Goal: Answer question/provide support

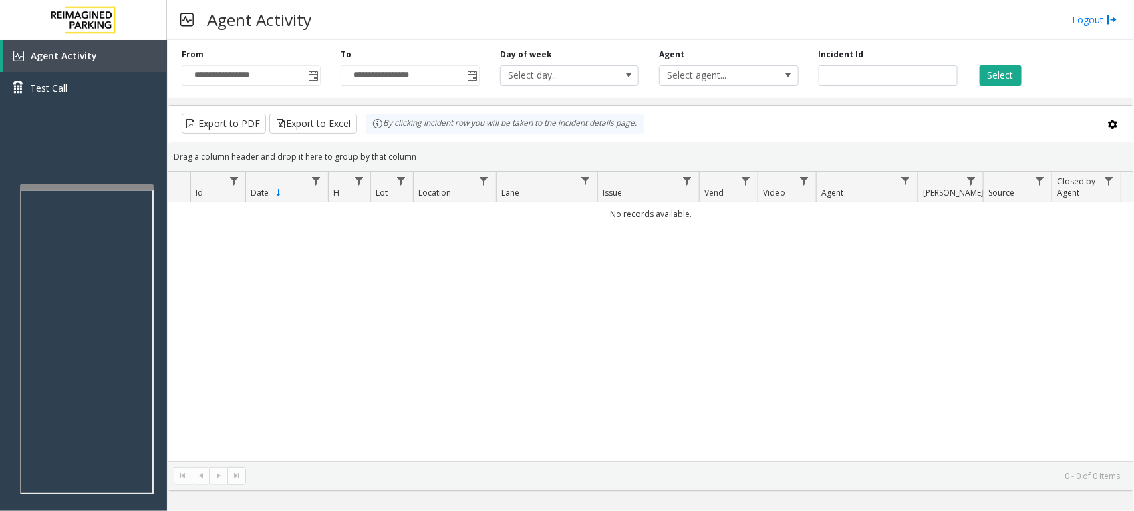
click at [351, 376] on div "No records available." at bounding box center [650, 331] width 965 height 258
click at [506, 352] on div "No records available." at bounding box center [650, 331] width 965 height 258
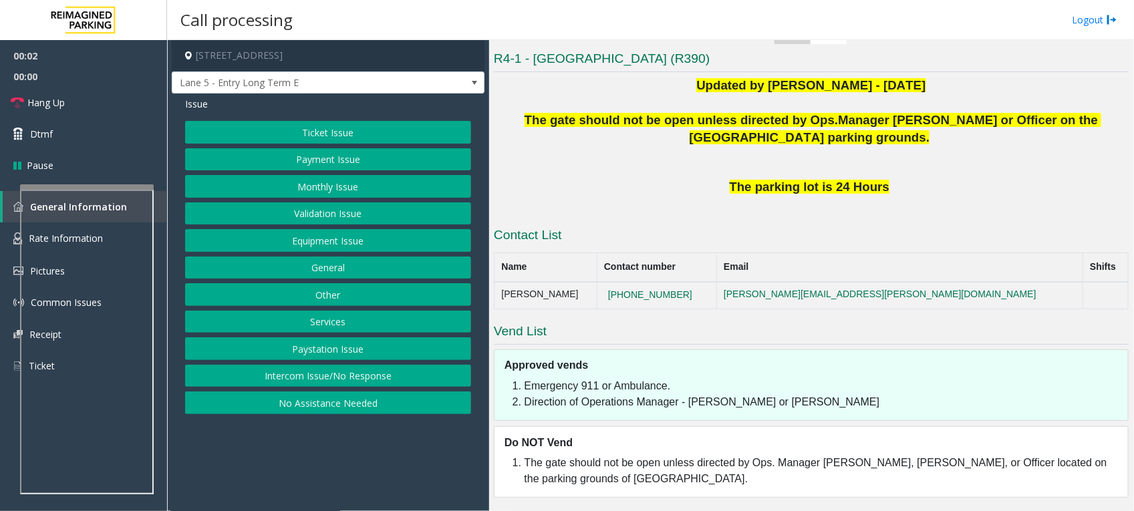
scroll to position [225, 0]
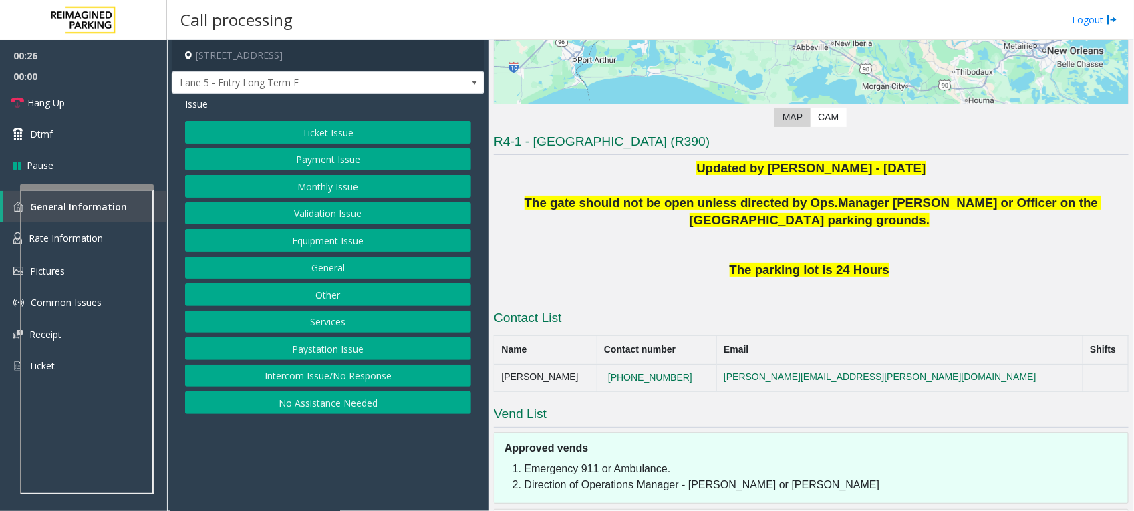
click at [378, 372] on button "Intercom Issue/No Response" at bounding box center [328, 376] width 286 height 23
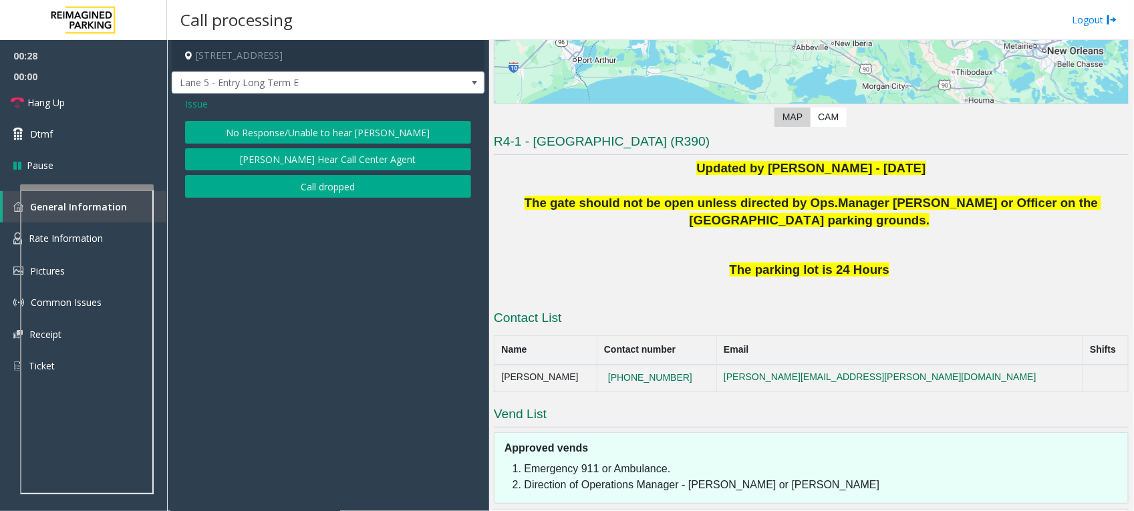
click at [319, 127] on button "No Response/Unable to hear [PERSON_NAME]" at bounding box center [328, 132] width 286 height 23
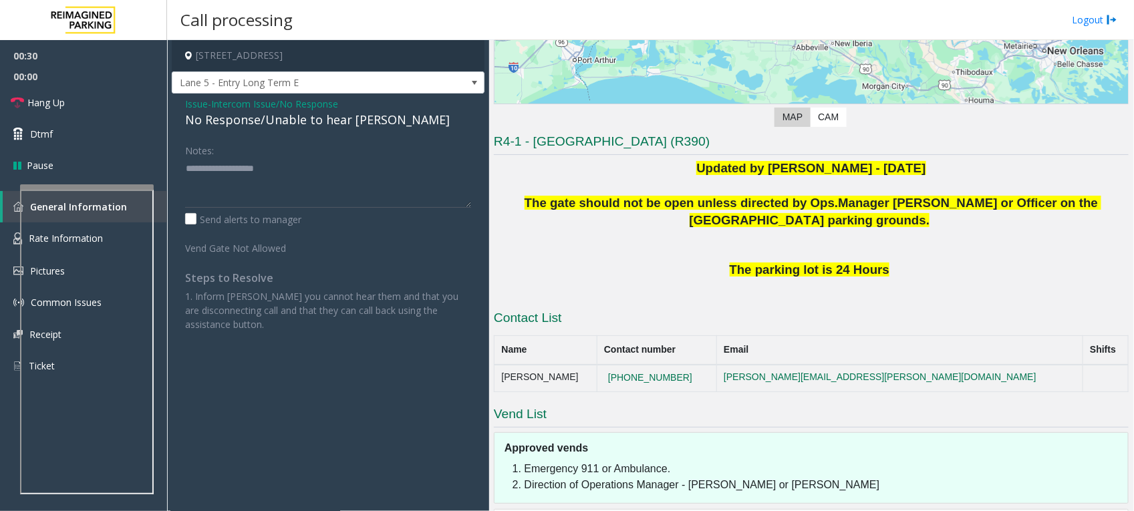
click at [358, 119] on div "No Response/Unable to hear [PERSON_NAME]" at bounding box center [328, 120] width 286 height 18
drag, startPoint x: 362, startPoint y: 131, endPoint x: 374, endPoint y: 136, distance: 12.9
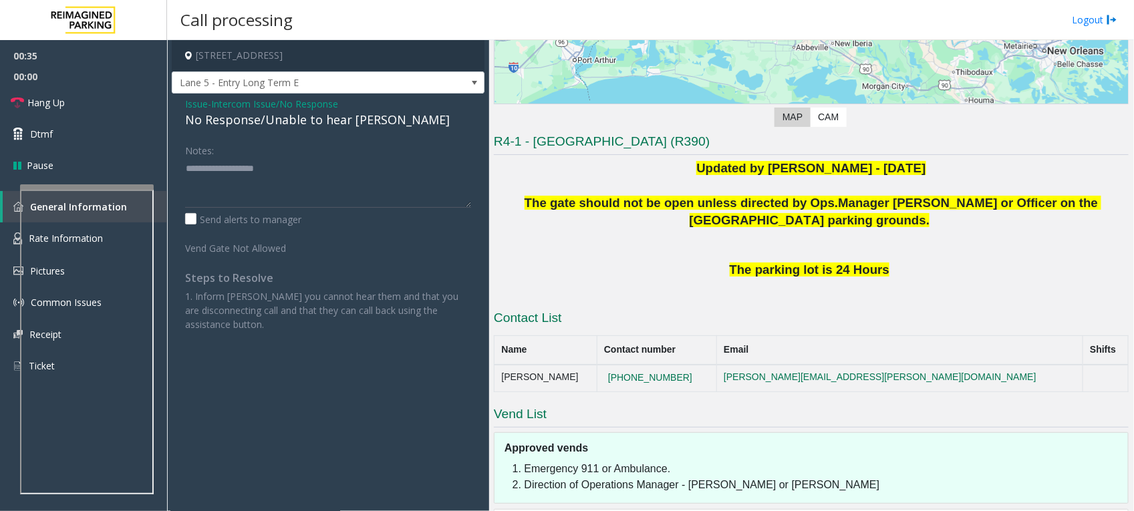
click at [363, 131] on div "Issue - Intercom Issue/No Response No Response/Unable to hear [PERSON_NAME] Not…" at bounding box center [328, 219] width 313 height 251
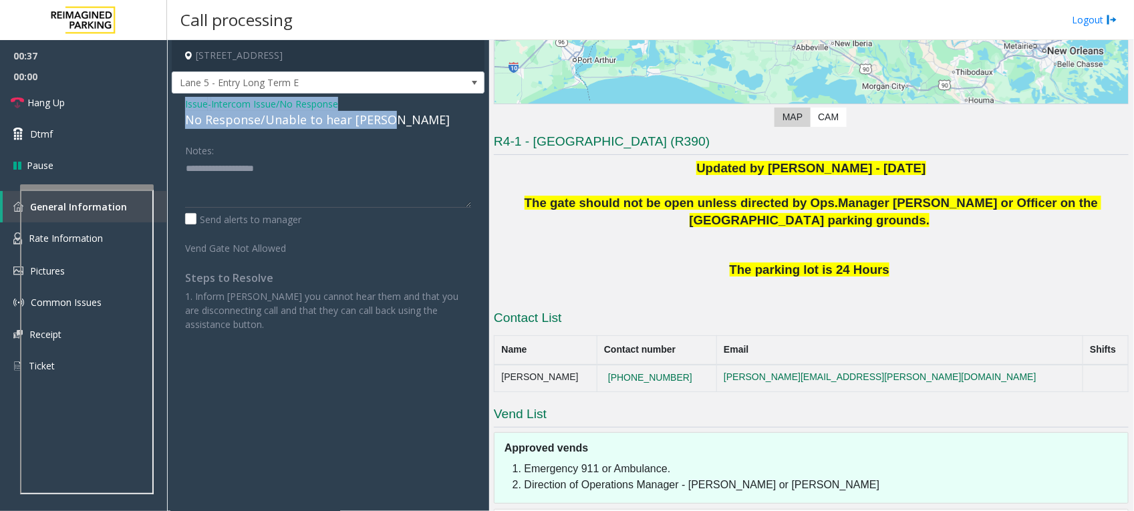
drag, startPoint x: 395, startPoint y: 124, endPoint x: 182, endPoint y: 102, distance: 214.3
click at [182, 102] on div "Issue - Intercom Issue/No Response No Response/Unable to hear [PERSON_NAME] Not…" at bounding box center [328, 219] width 313 height 251
copy div "Issue - Intercom Issue/No Response No Response/Unable to hear [PERSON_NAME]"
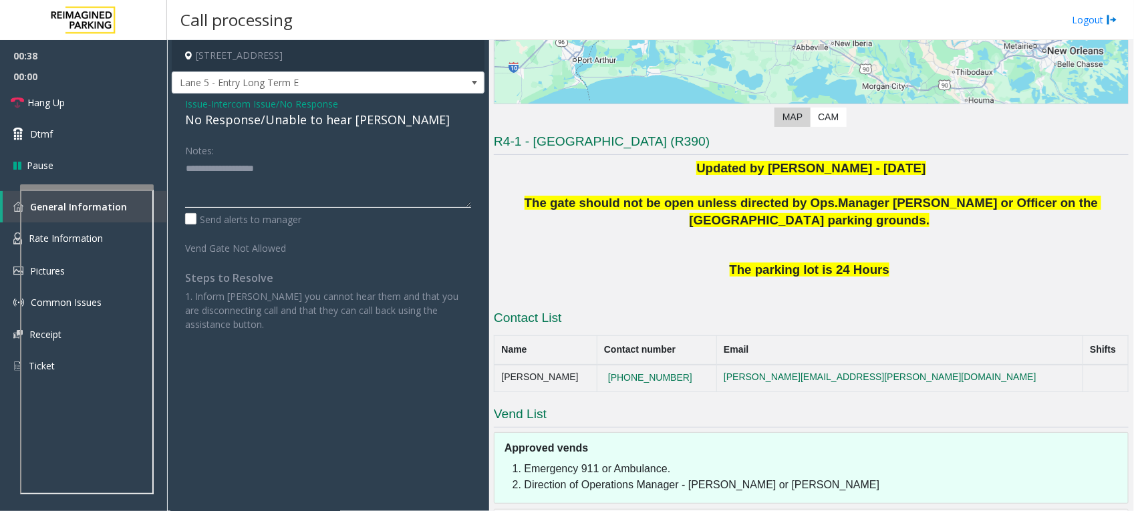
click at [278, 174] on textarea at bounding box center [328, 183] width 286 height 50
paste textarea "**********"
type textarea "**********"
click at [72, 102] on link "Hang Up" at bounding box center [83, 102] width 167 height 31
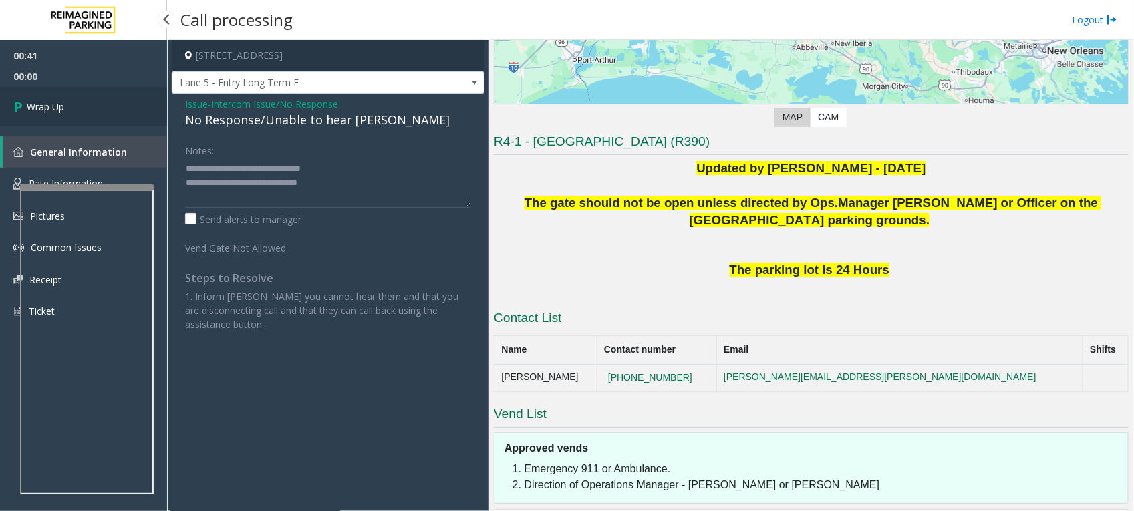
click at [37, 98] on link "Wrap Up" at bounding box center [83, 106] width 167 height 39
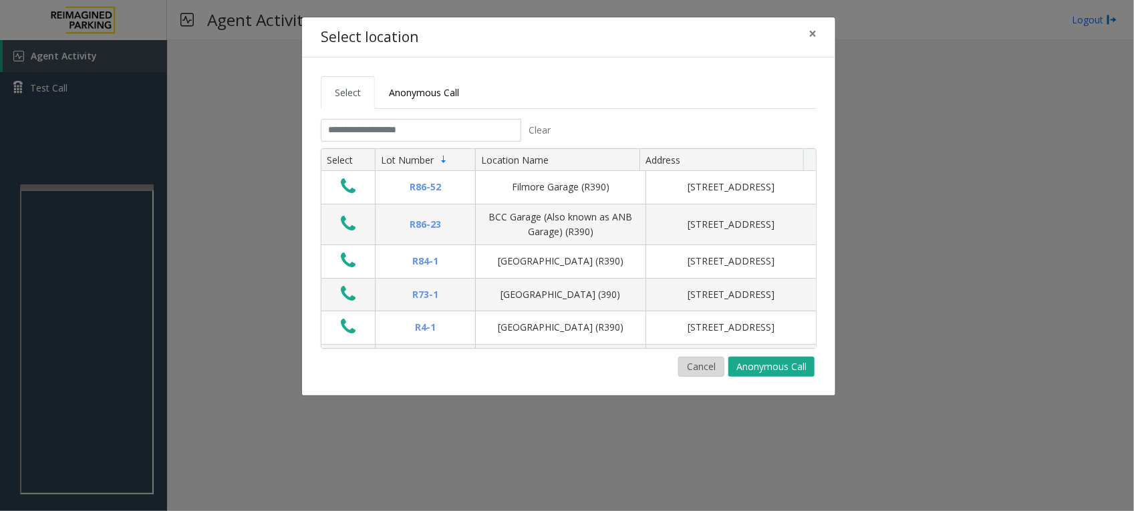
click at [696, 372] on button "Cancel" at bounding box center [701, 367] width 46 height 20
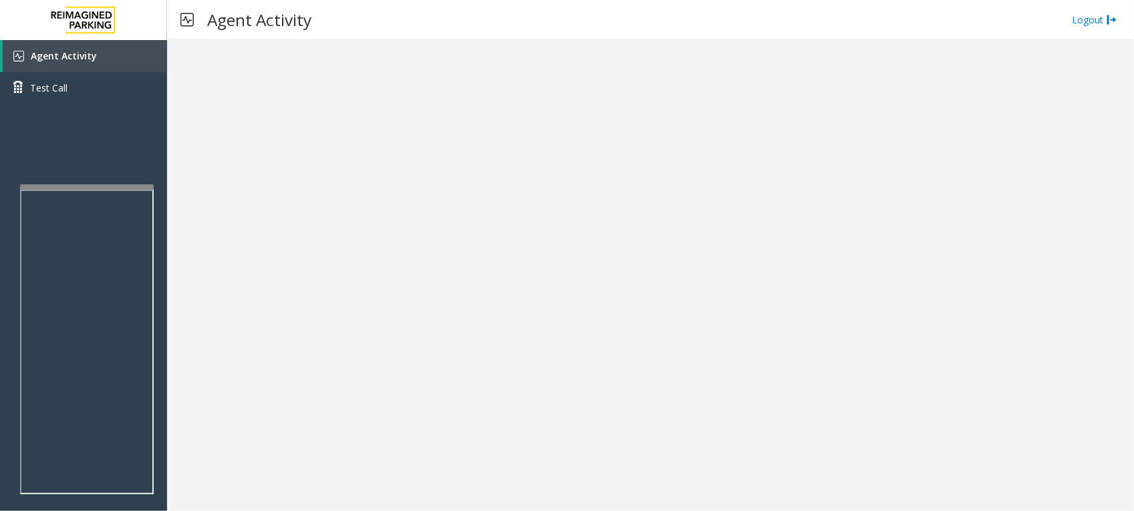
click at [616, 182] on div at bounding box center [650, 275] width 967 height 471
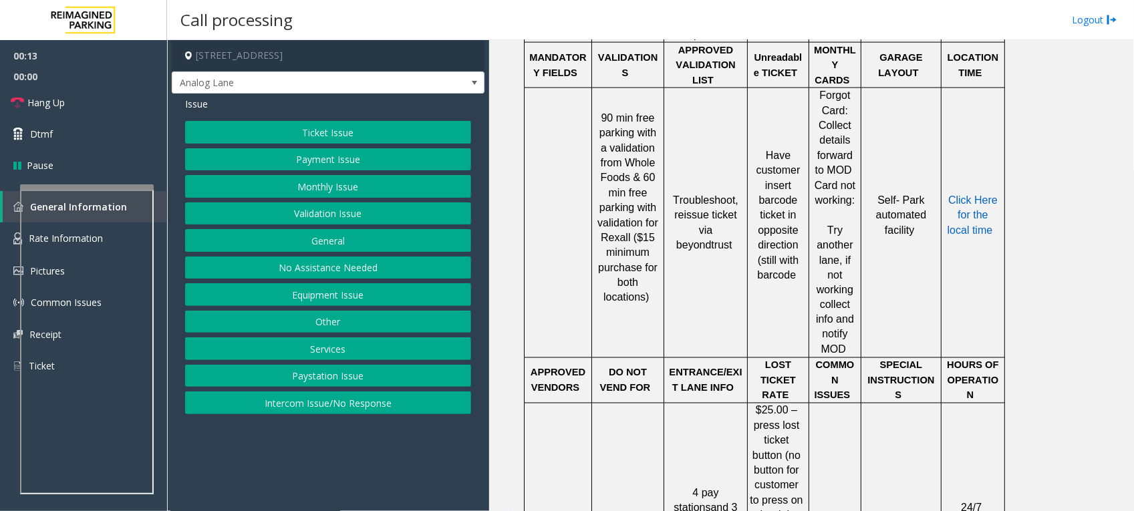
scroll to position [919, 0]
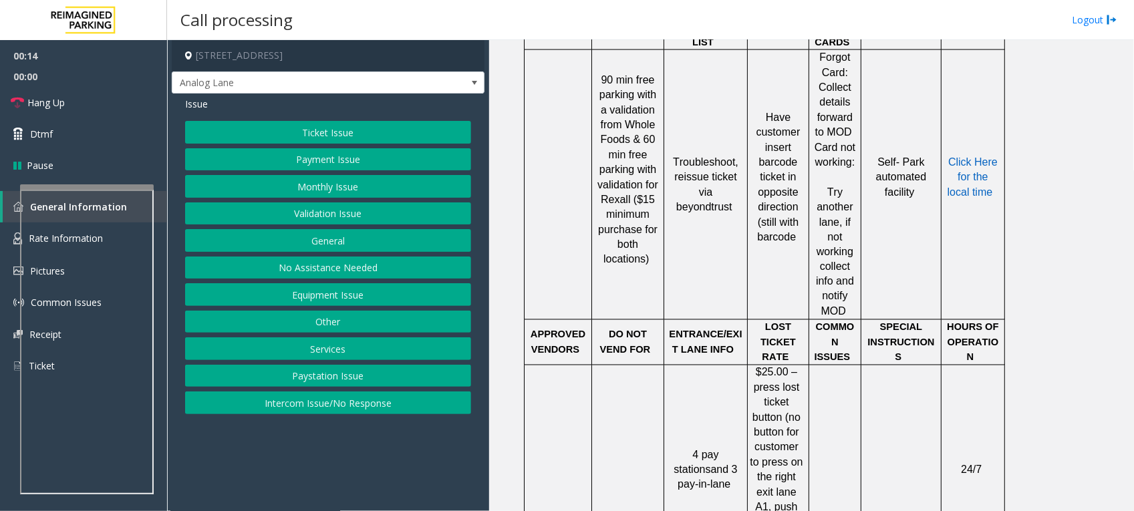
click at [837, 366] on td at bounding box center [835, 471] width 52 height 210
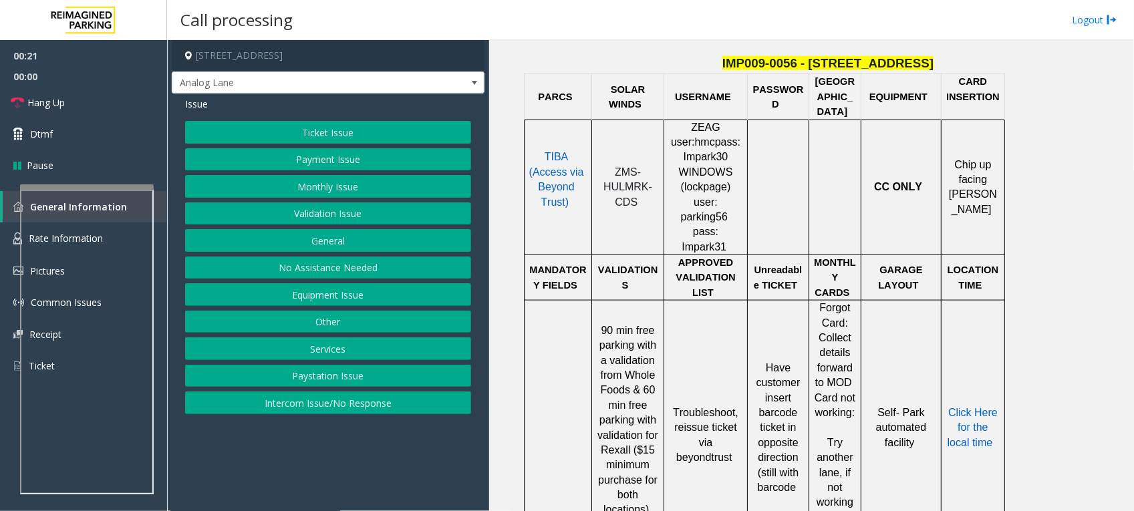
scroll to position [585, 0]
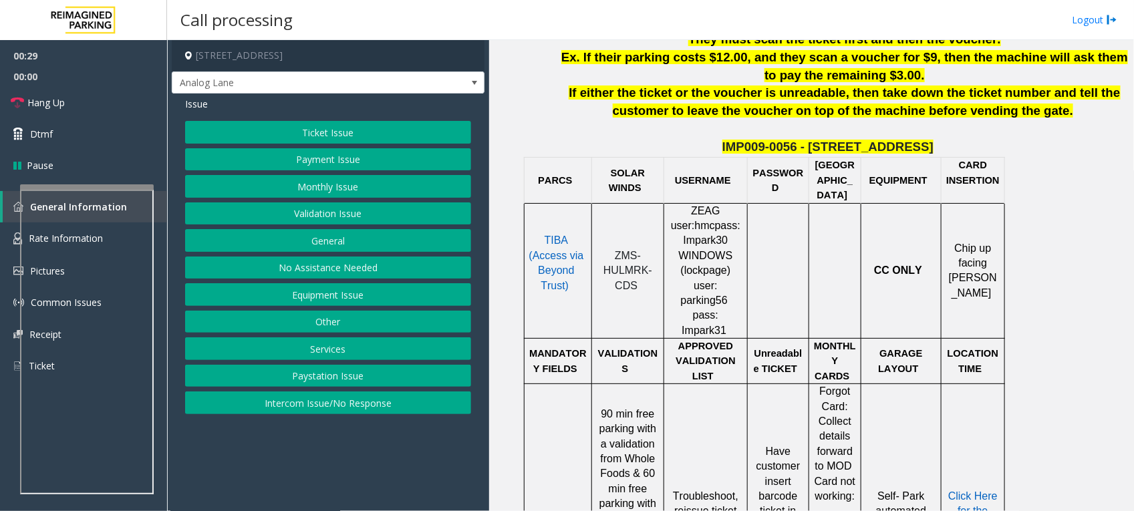
click at [746, 403] on td "Troubleshoot, reissue ticket via beyond trust" at bounding box center [706, 519] width 84 height 270
click at [373, 125] on button "Ticket Issue" at bounding box center [328, 132] width 286 height 23
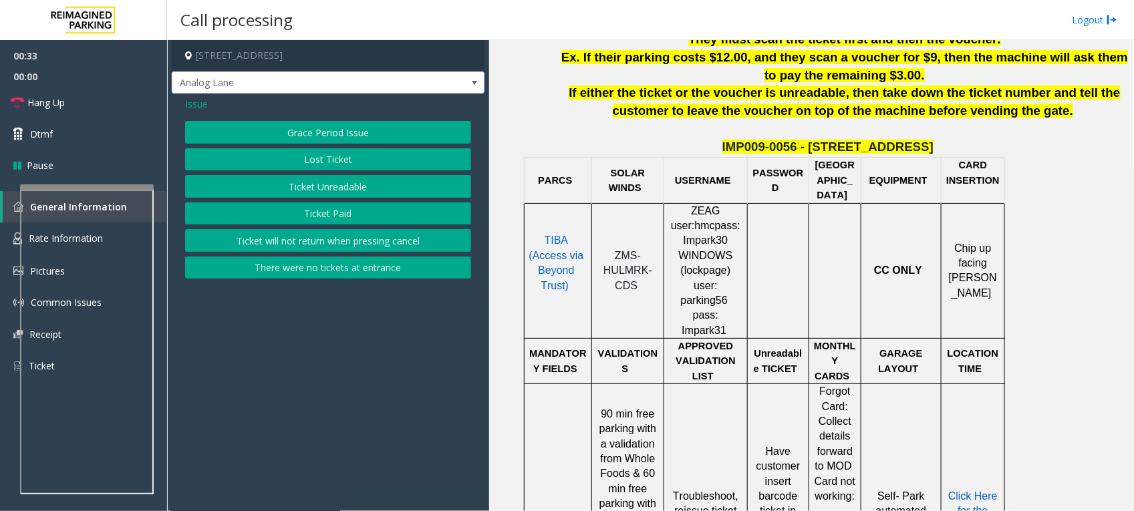
click at [356, 161] on button "Lost Ticket" at bounding box center [328, 159] width 286 height 23
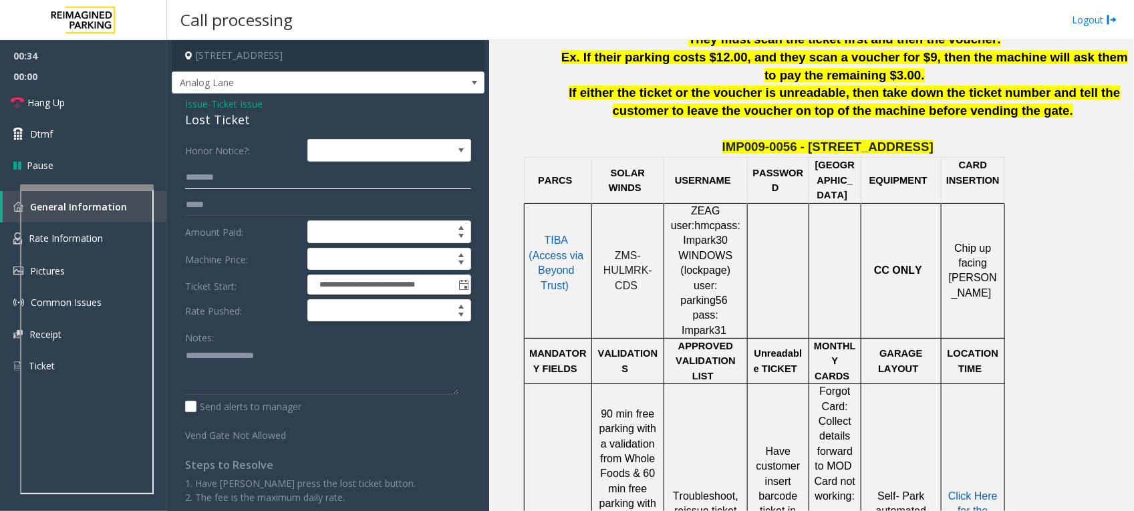
click at [229, 177] on input "text" at bounding box center [328, 177] width 286 height 23
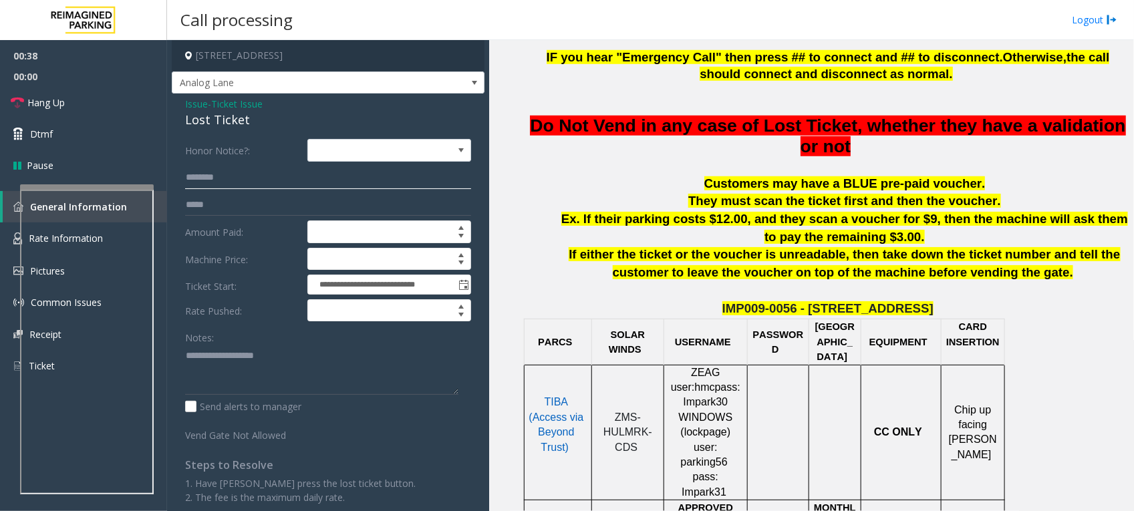
scroll to position [334, 0]
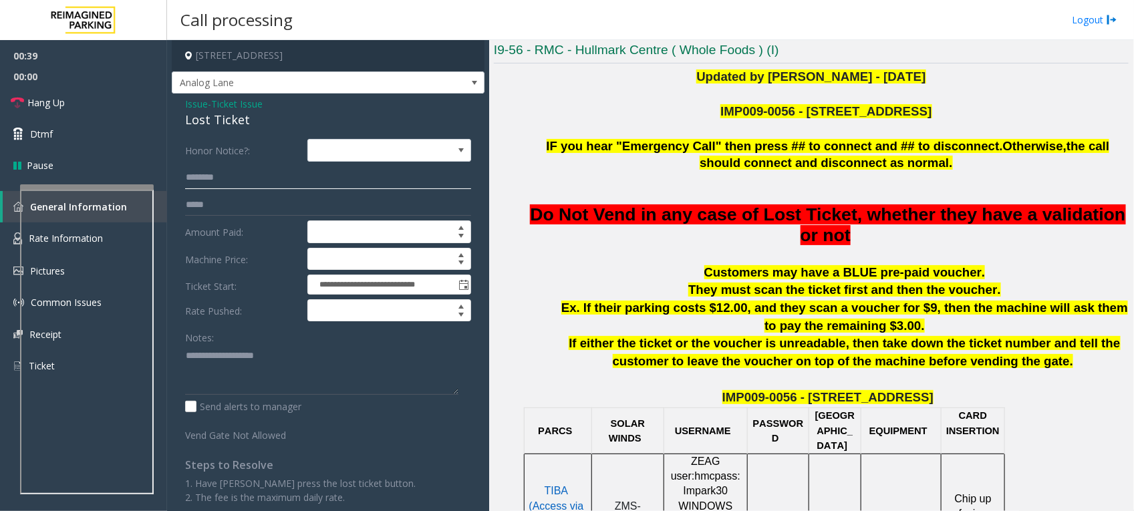
click at [279, 175] on input "text" at bounding box center [328, 177] width 286 height 23
type input "*****"
click at [659, 277] on p "Customers may have a BLUE pre-paid voucher." at bounding box center [845, 273] width 568 height 18
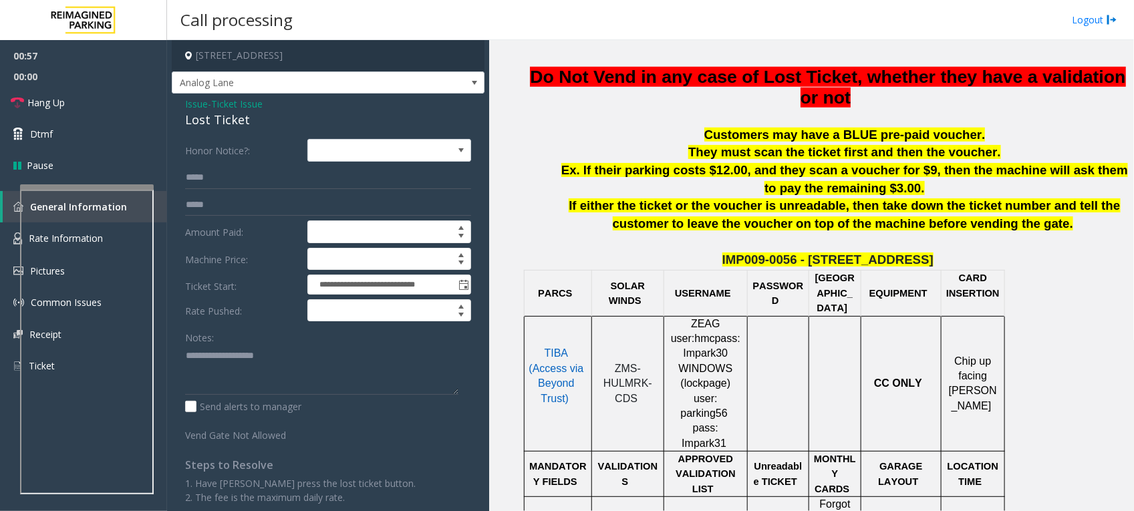
scroll to position [501, 0]
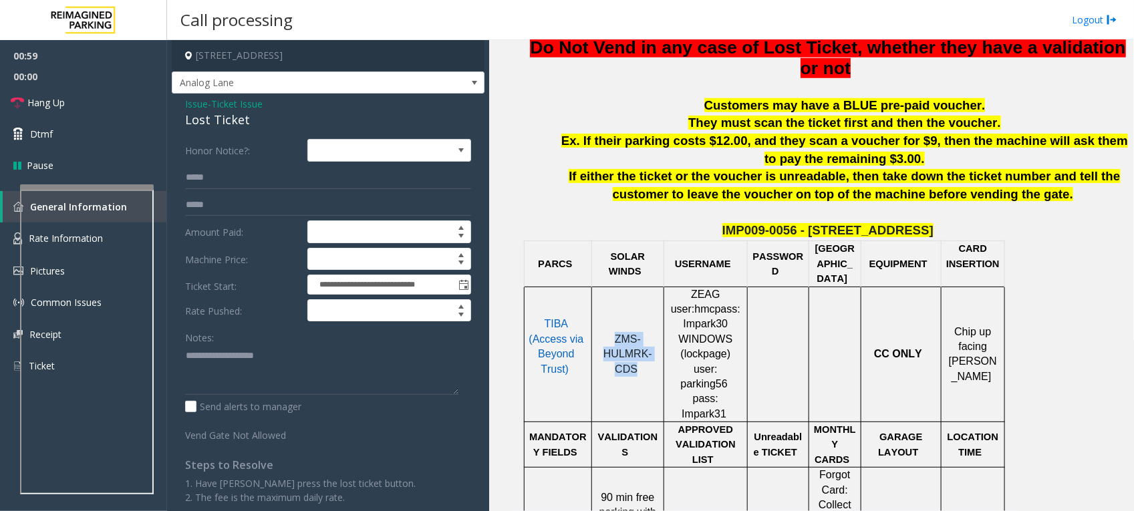
drag, startPoint x: 633, startPoint y: 346, endPoint x: 609, endPoint y: 317, distance: 37.5
click at [609, 332] on p "ZMS-HULMRK-CDS" at bounding box center [628, 354] width 62 height 45
copy span "ZMS-HULMRK-CDS"
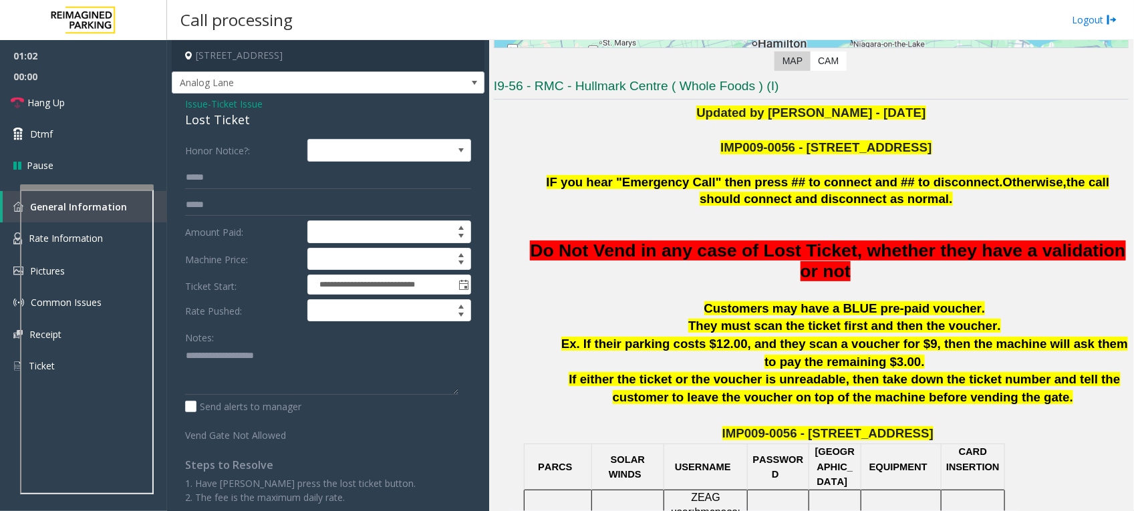
scroll to position [251, 0]
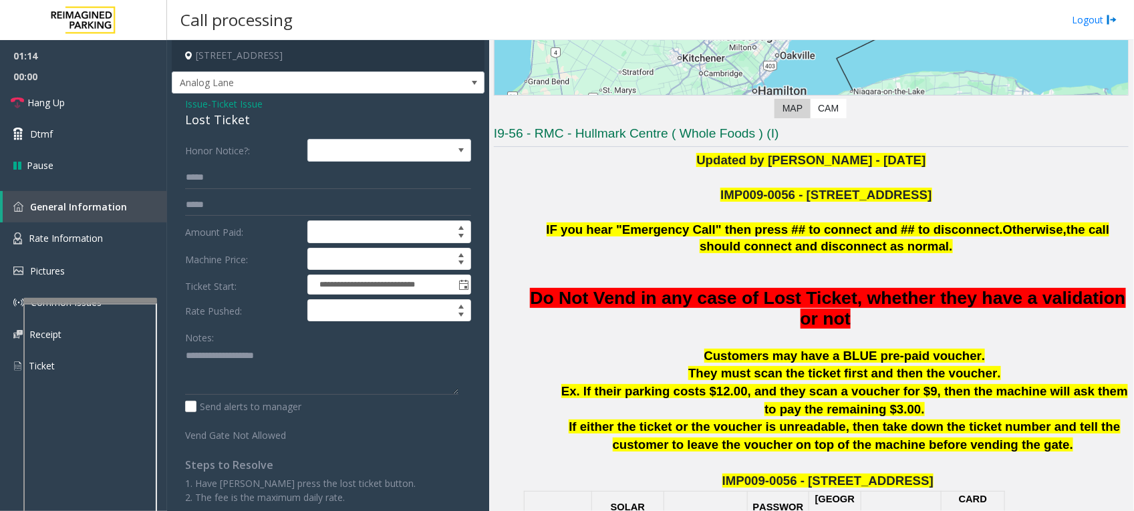
click at [89, 301] on div at bounding box center [90, 300] width 134 height 5
click at [68, 242] on span "Rate Information" at bounding box center [66, 238] width 74 height 13
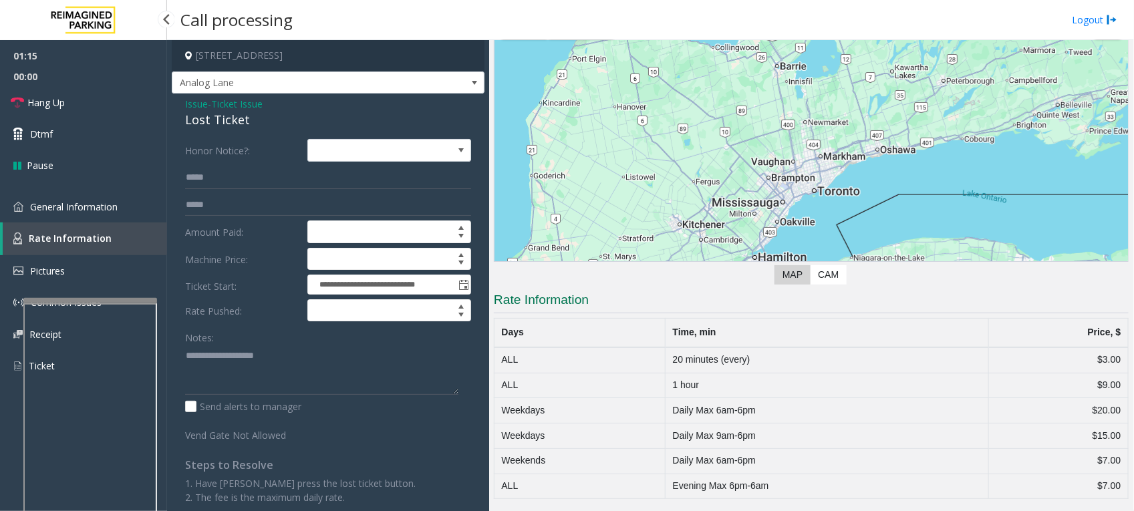
scroll to position [85, 0]
click at [65, 206] on span "General Information" at bounding box center [74, 206] width 88 height 13
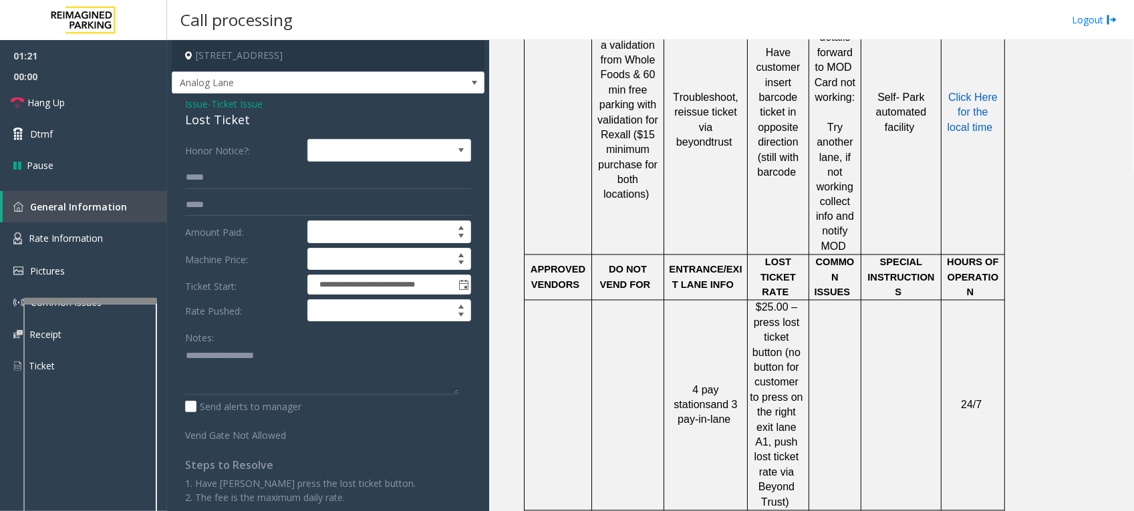
scroll to position [1015, 0]
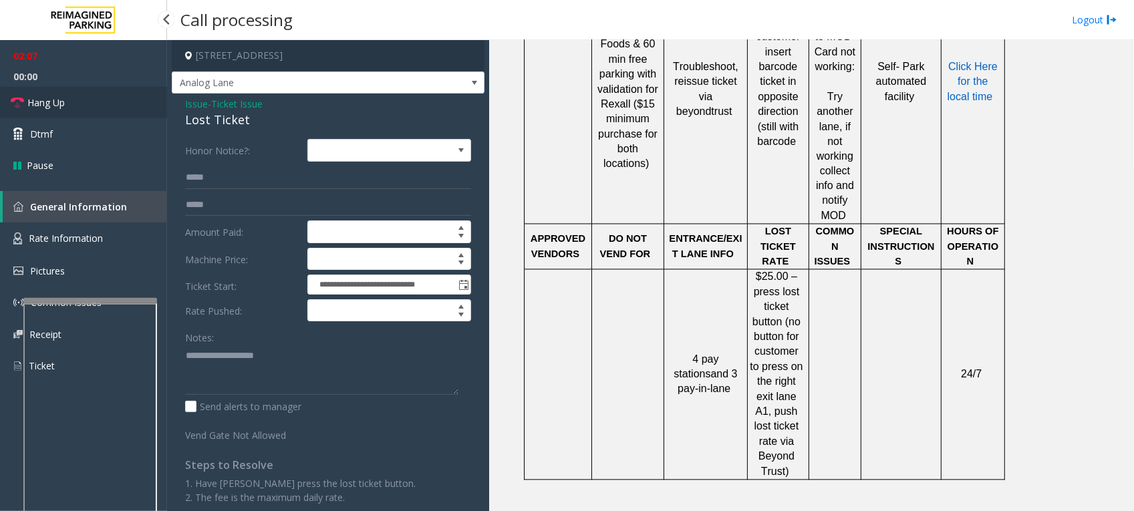
click at [90, 97] on link "Hang Up" at bounding box center [83, 102] width 167 height 31
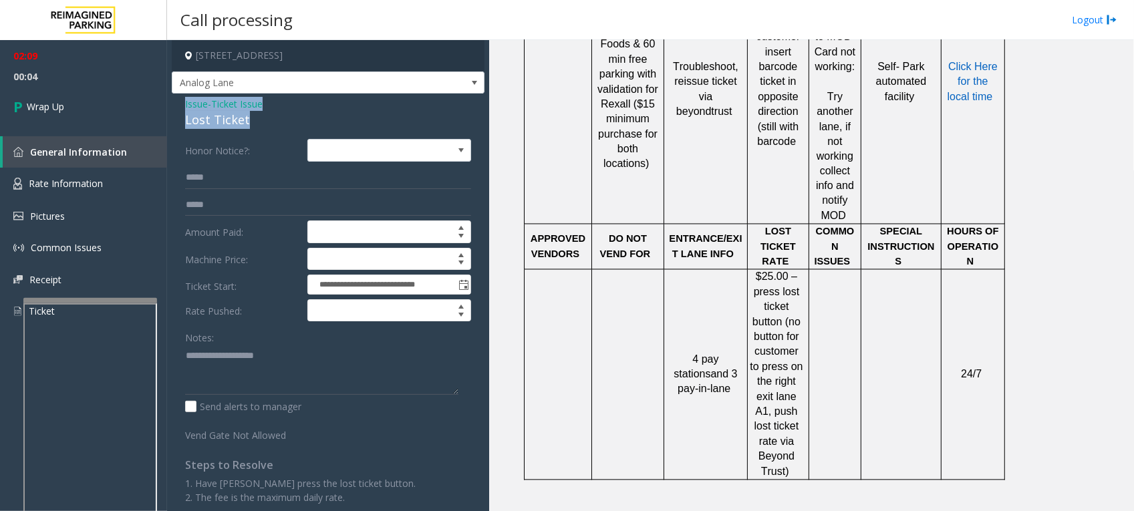
drag, startPoint x: 249, startPoint y: 121, endPoint x: 172, endPoint y: 104, distance: 78.8
click at [172, 104] on div "**********" at bounding box center [328, 327] width 313 height 466
copy div "Issue - Ticket Issue Lost Ticket"
click at [315, 368] on textarea at bounding box center [321, 370] width 273 height 50
paste textarea "**********"
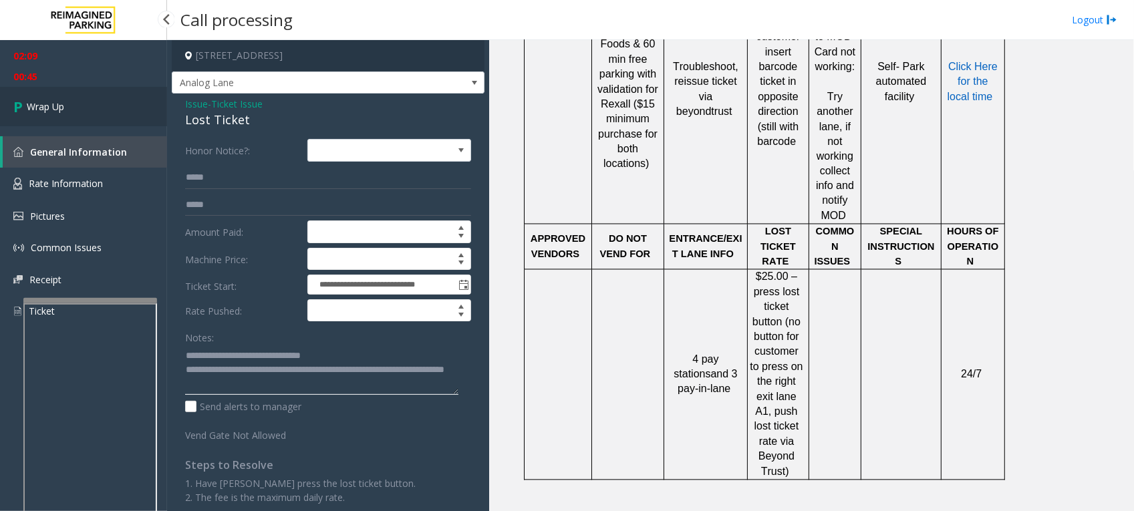
type textarea "**********"
click at [61, 100] on span "Wrap Up" at bounding box center [45, 107] width 37 height 14
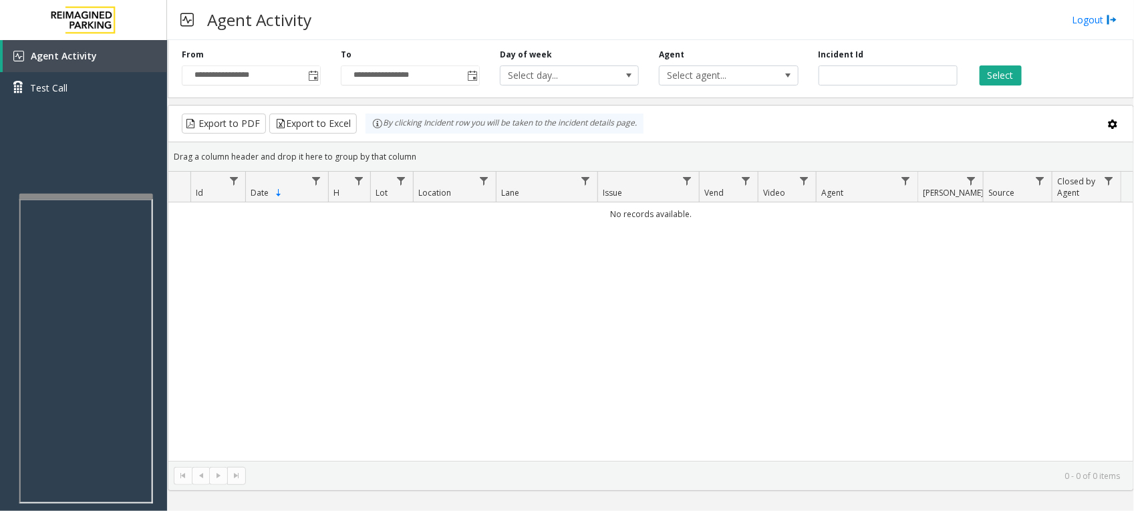
click at [96, 196] on div at bounding box center [86, 196] width 134 height 5
click at [92, 209] on div at bounding box center [83, 207] width 134 height 5
click at [386, 289] on div "No records available." at bounding box center [650, 331] width 965 height 258
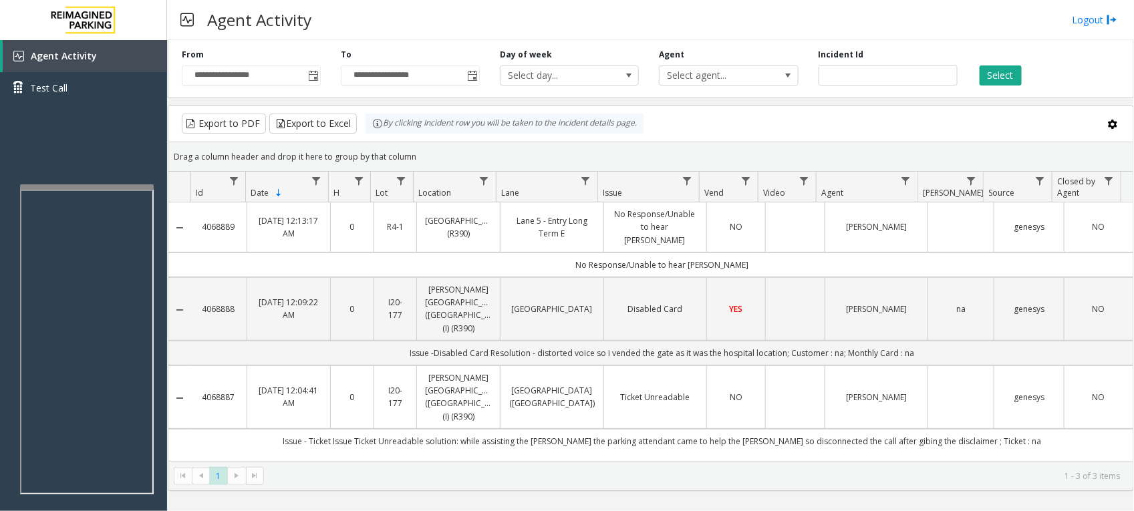
click at [807, 366] on td "Data table" at bounding box center [794, 397] width 59 height 63
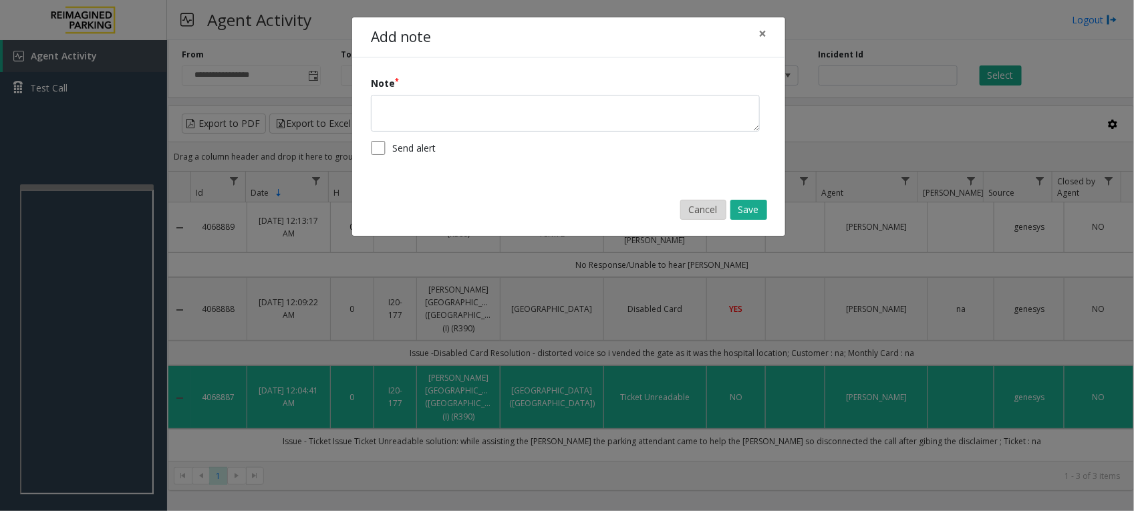
click at [692, 205] on button "Cancel" at bounding box center [703, 210] width 46 height 20
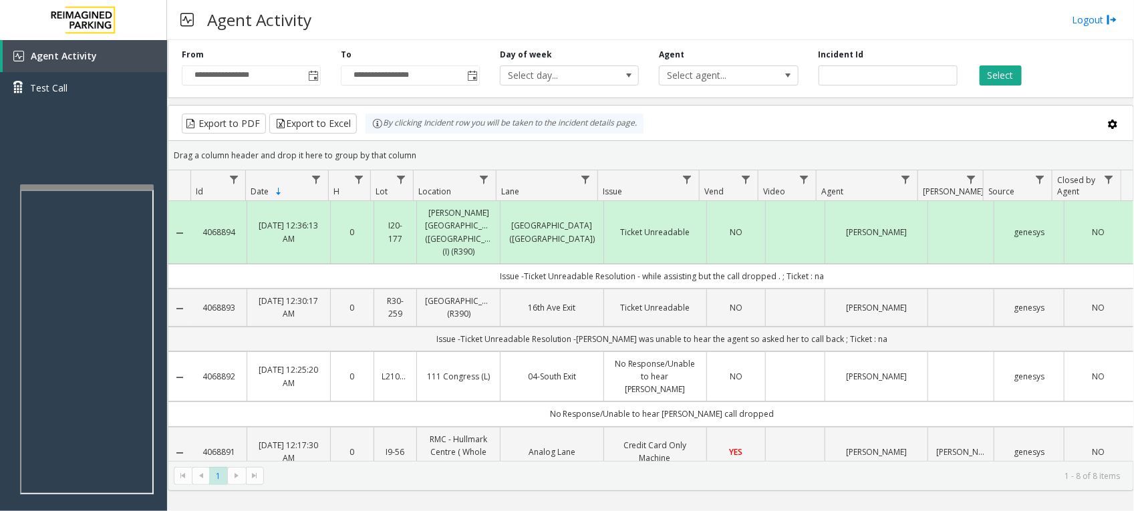
click at [642, 190] on th "Issue" at bounding box center [648, 185] width 102 height 31
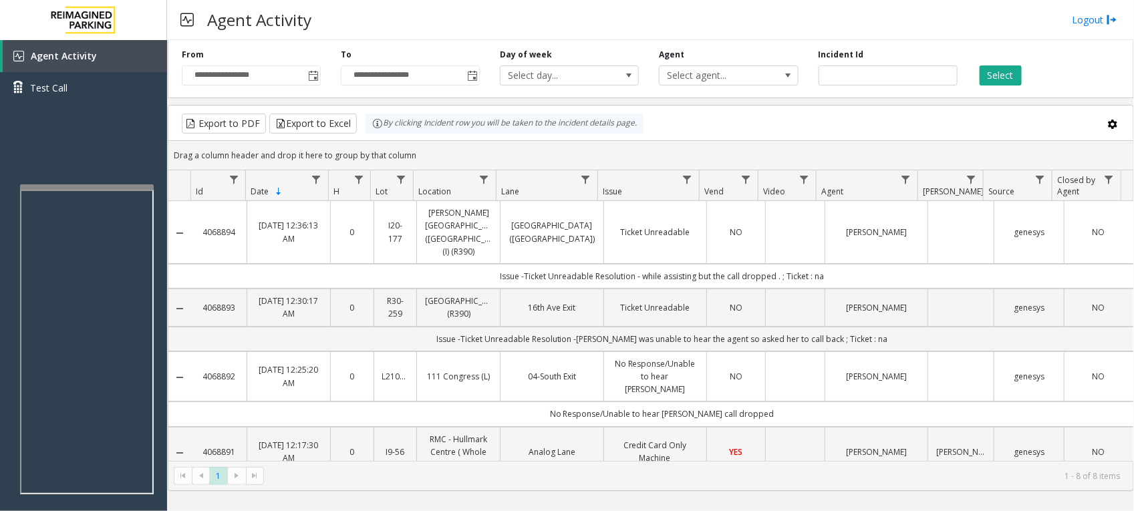
click at [846, 191] on th "Agent" at bounding box center [867, 185] width 102 height 31
